Goal: Information Seeking & Learning: Check status

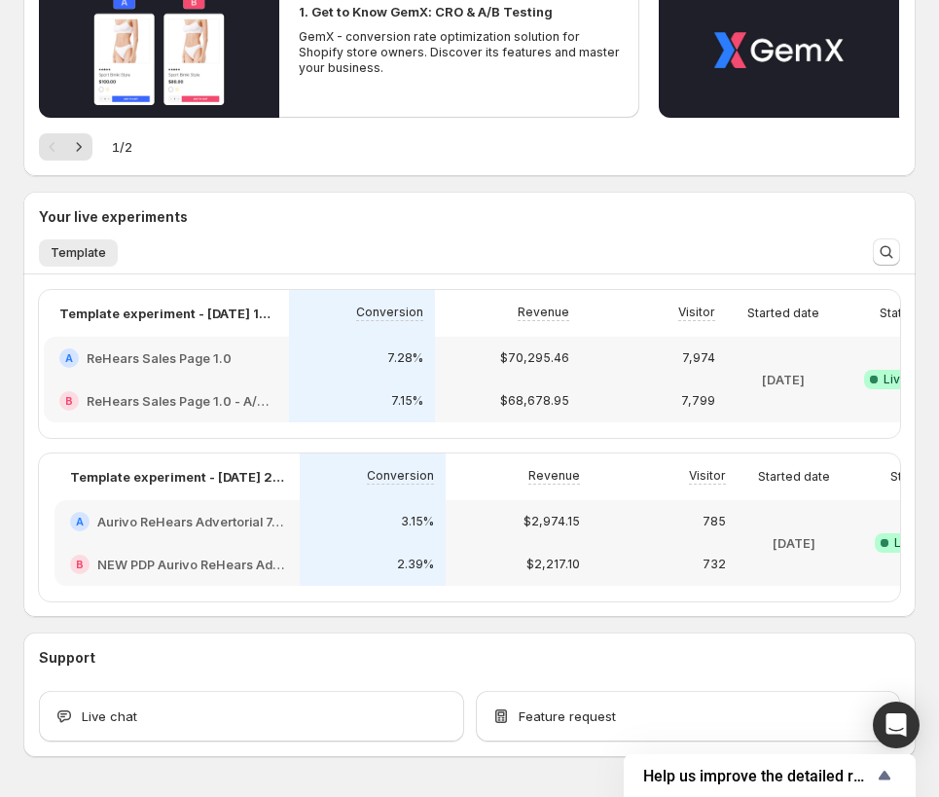
scroll to position [0, 180]
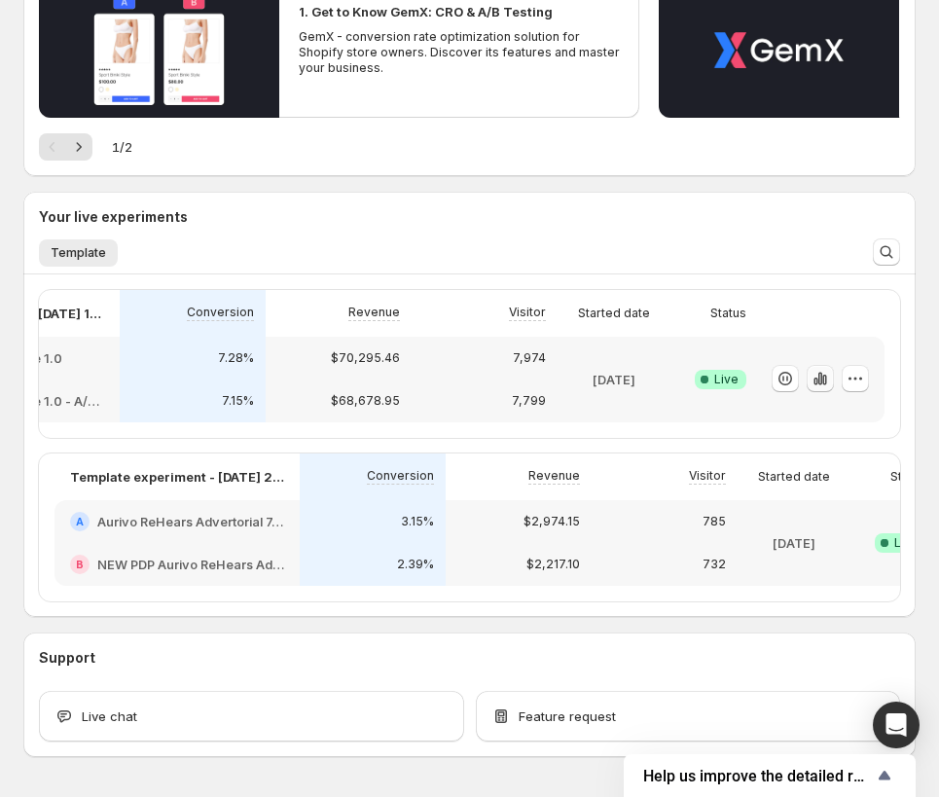
click at [821, 379] on icon "button" at bounding box center [821, 379] width 4 height 13
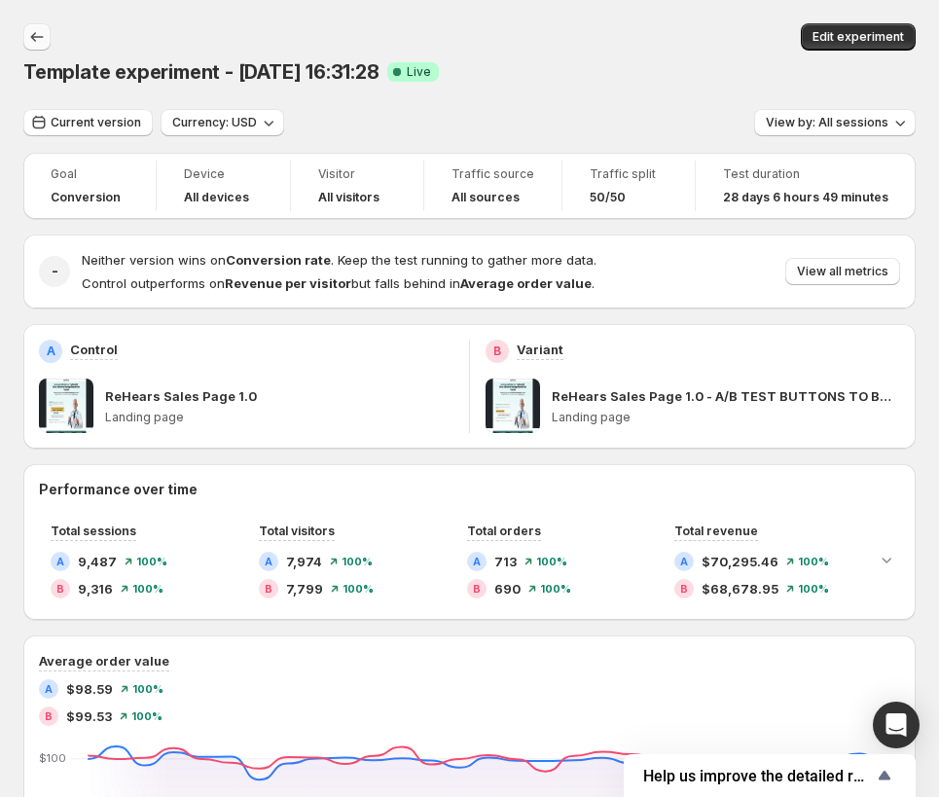
click at [37, 35] on icon "Back" at bounding box center [36, 36] width 19 height 19
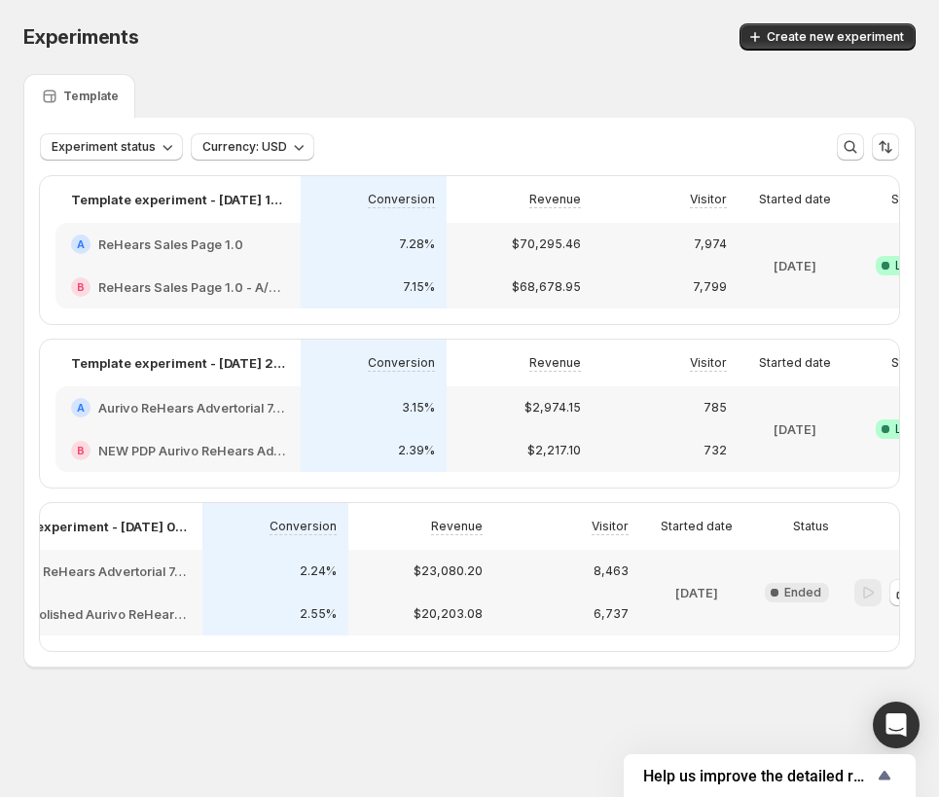
scroll to position [0, 182]
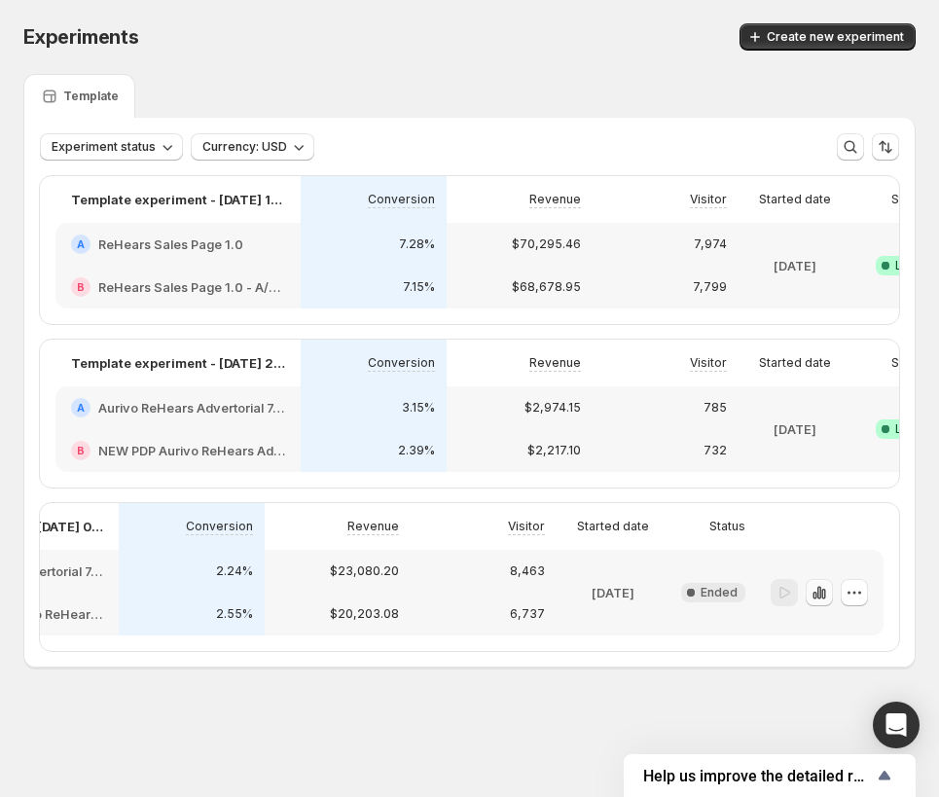
click at [820, 589] on icon "button" at bounding box center [820, 592] width 4 height 13
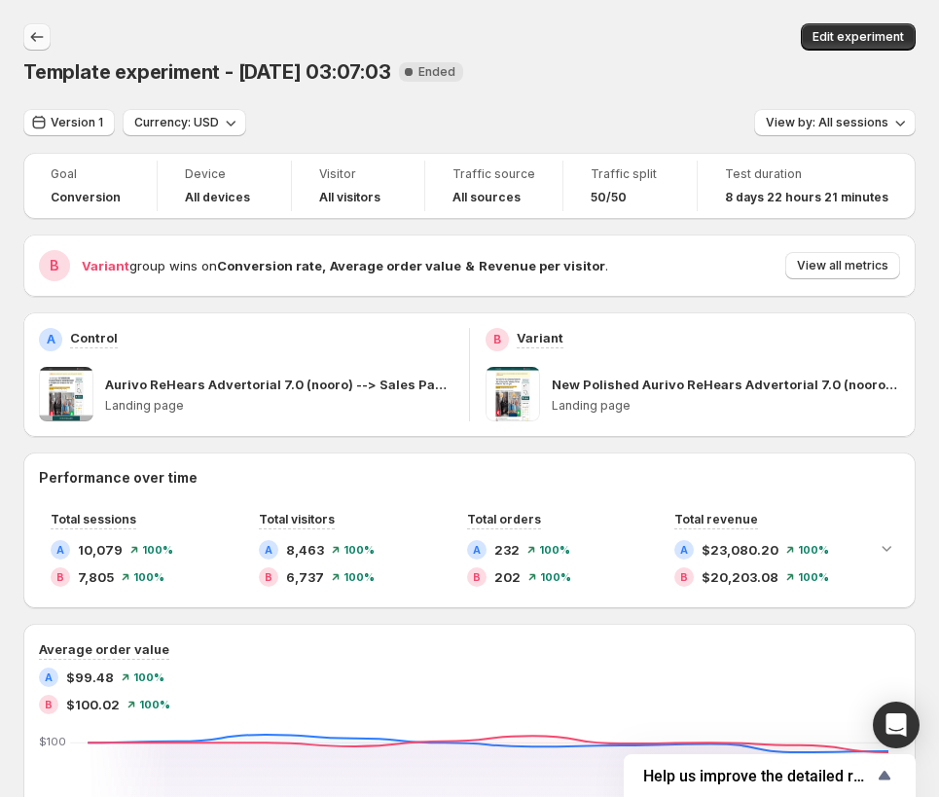
click at [28, 46] on icon "Back" at bounding box center [36, 36] width 19 height 19
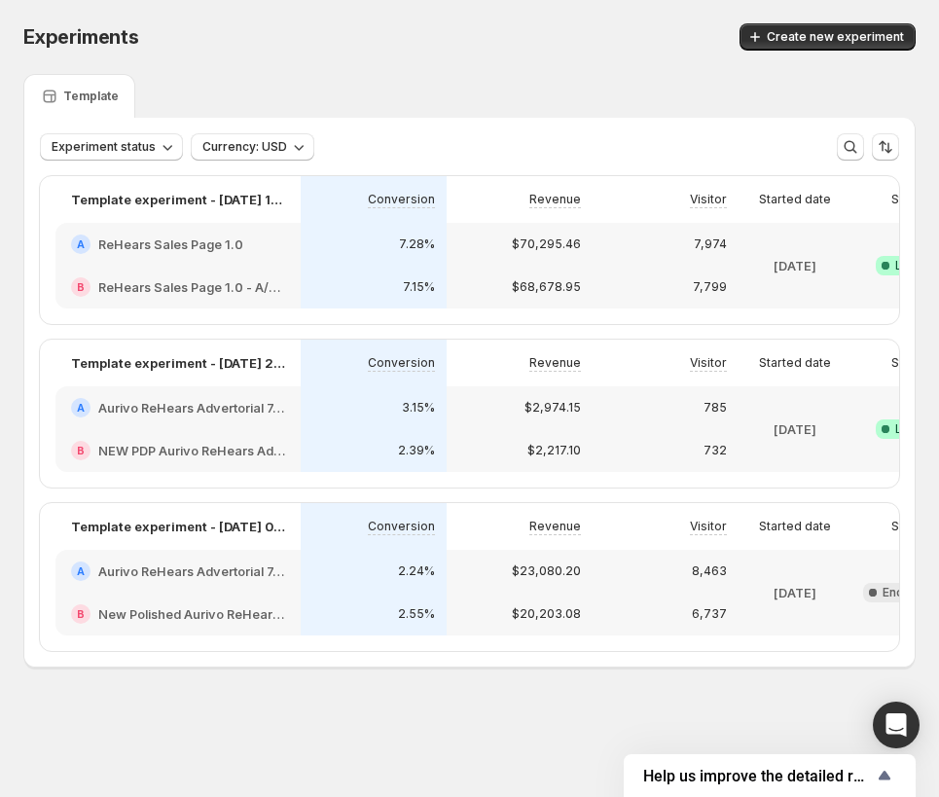
scroll to position [0, 182]
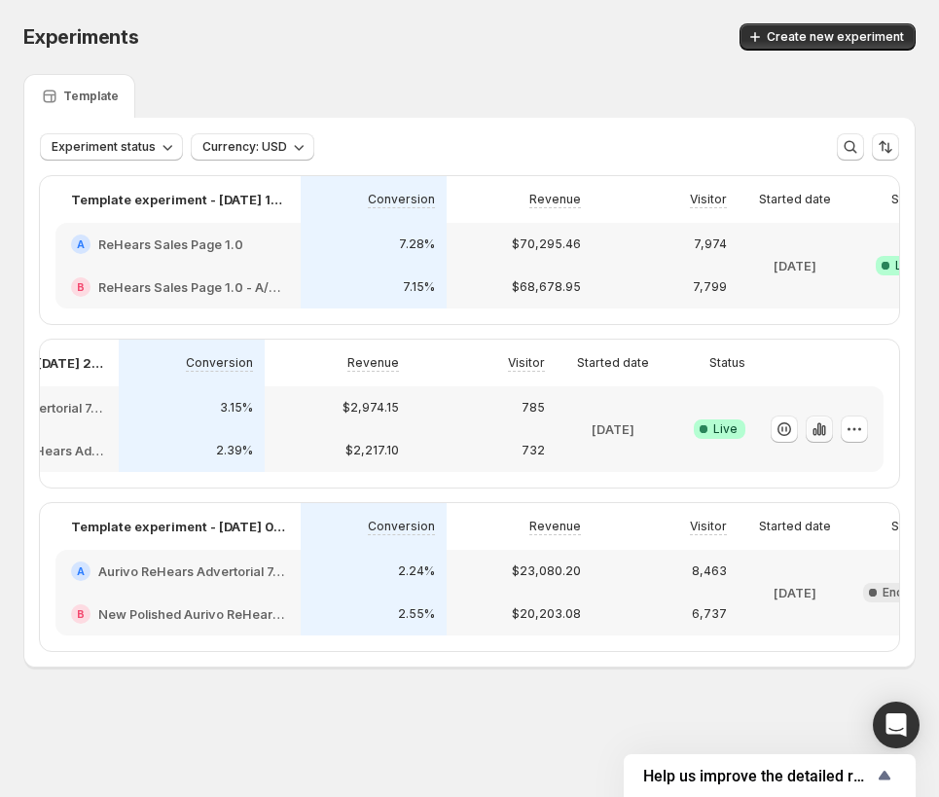
click at [820, 429] on icon "button" at bounding box center [819, 429] width 19 height 19
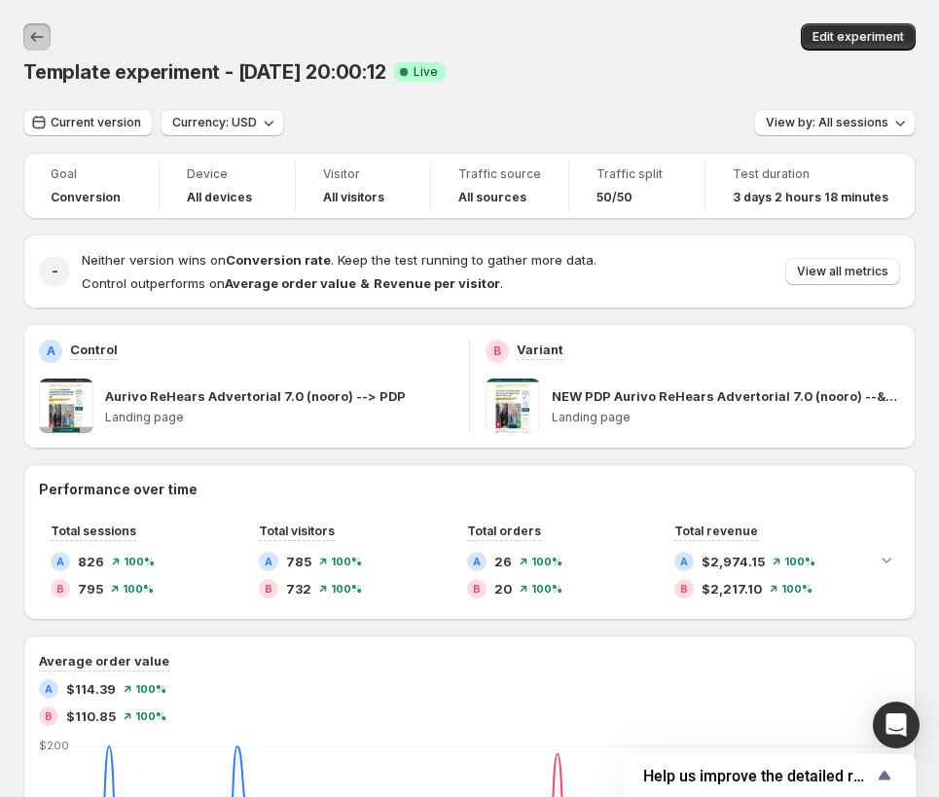
click at [33, 30] on icon "Back" at bounding box center [36, 36] width 19 height 19
